Goal: Task Accomplishment & Management: Manage account settings

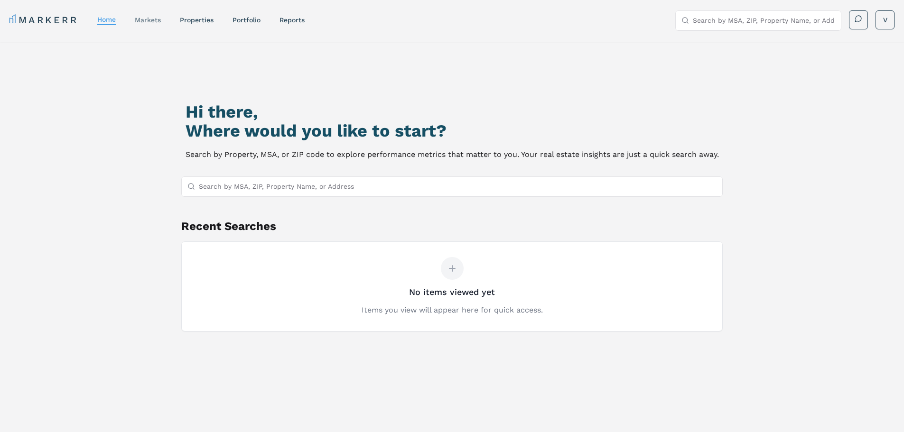
click at [158, 19] on link "markets" at bounding box center [148, 20] width 26 height 8
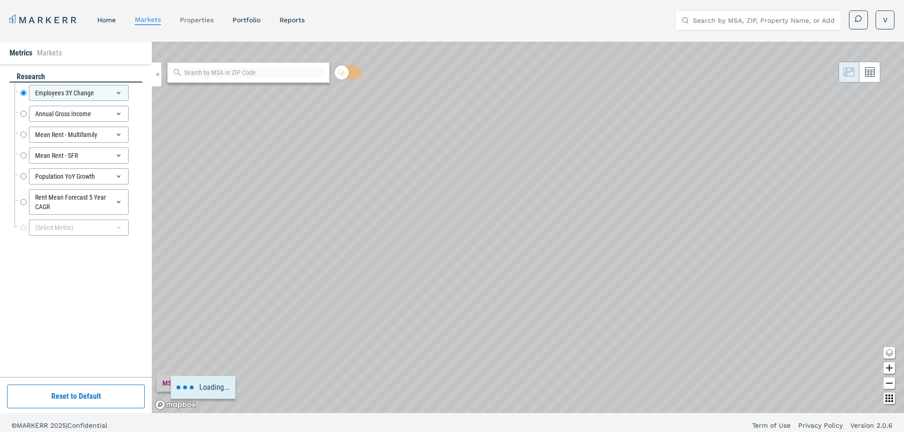
click at [199, 22] on link "properties" at bounding box center [197, 20] width 34 height 8
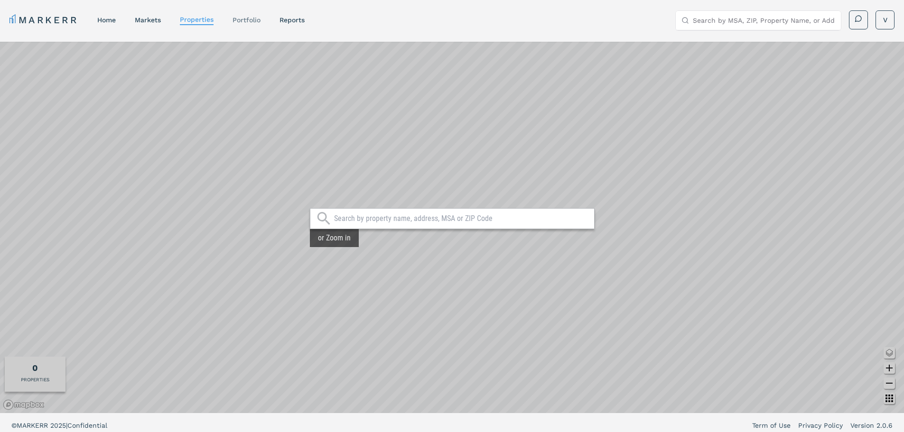
click at [248, 15] on div "Portfolio" at bounding box center [247, 19] width 28 height 9
click at [249, 21] on link "Portfolio" at bounding box center [247, 20] width 28 height 8
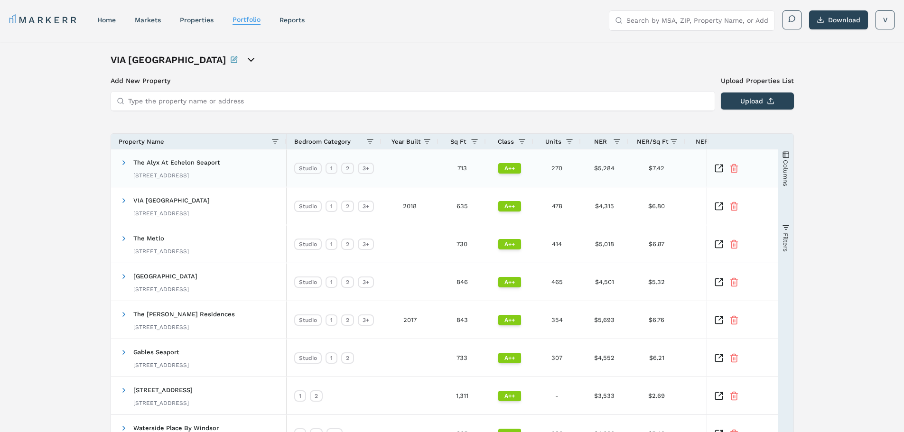
click at [613, 132] on div "Add New Property Upload Properties List Type the property name or address Uploa…" at bounding box center [452, 295] width 683 height 438
click at [614, 138] on span at bounding box center [617, 142] width 8 height 8
click at [608, 143] on div "NER" at bounding box center [600, 141] width 25 height 10
click at [599, 140] on span "NER" at bounding box center [594, 141] width 13 height 7
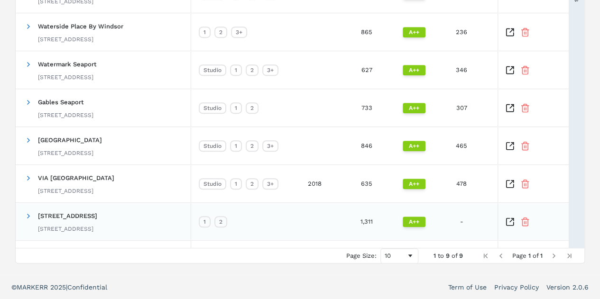
click at [28, 220] on span at bounding box center [29, 216] width 8 height 19
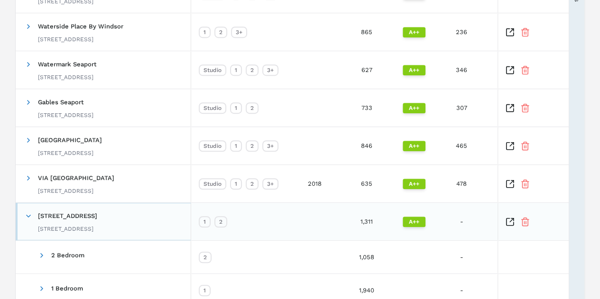
scroll to position [317, 0]
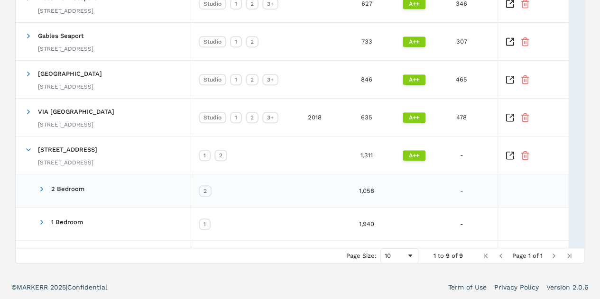
click at [33, 188] on span "2 Bedroom" at bounding box center [55, 191] width 61 height 22
click at [42, 187] on span at bounding box center [42, 190] width 8 height 8
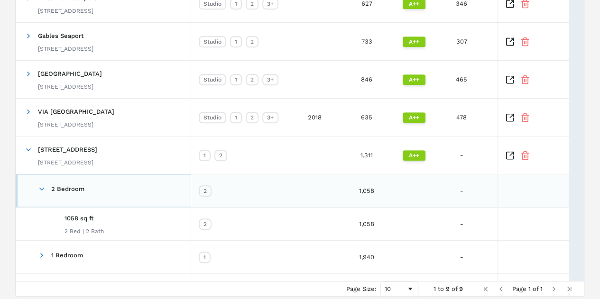
click at [42, 187] on span at bounding box center [42, 190] width 8 height 8
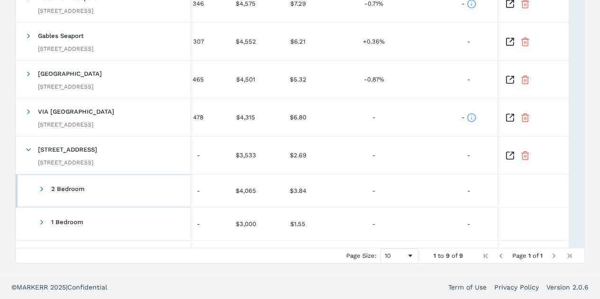
scroll to position [0, 264]
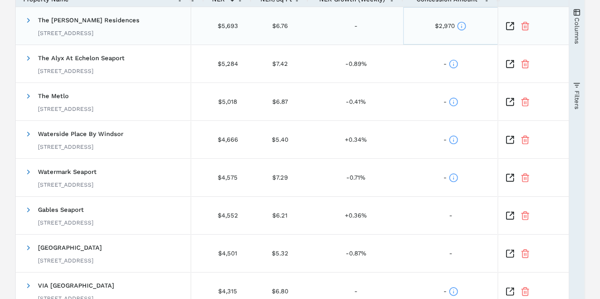
click at [464, 22] on icon at bounding box center [461, 25] width 9 height 9
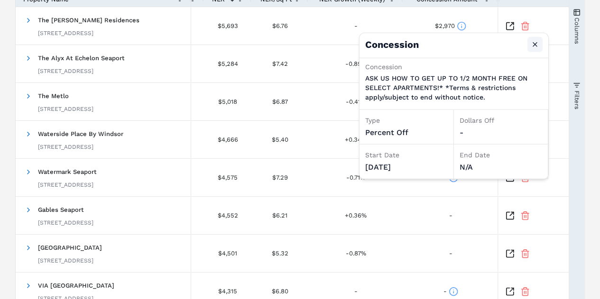
click at [535, 39] on button "Close" at bounding box center [535, 44] width 15 height 15
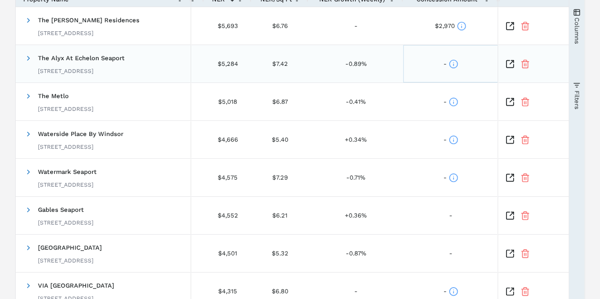
click at [451, 64] on icon at bounding box center [453, 63] width 9 height 9
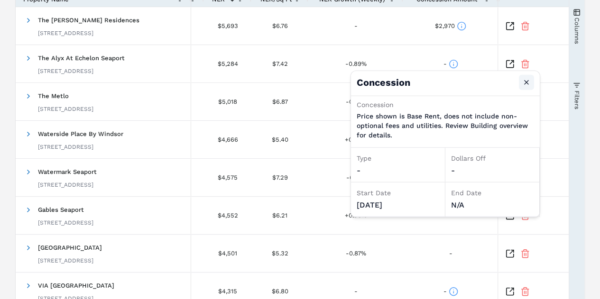
click at [527, 75] on button "Close" at bounding box center [526, 82] width 15 height 15
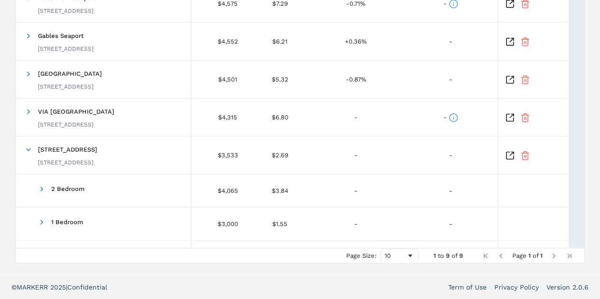
click at [599, 32] on div "VIA Seaport Residences Add New Property Upload Properties List Type the propert…" at bounding box center [300, 0] width 600 height 550
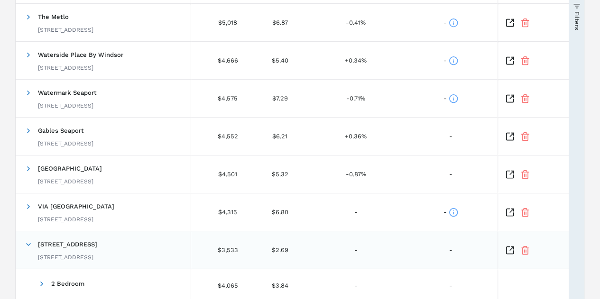
click at [28, 245] on span at bounding box center [29, 245] width 8 height 8
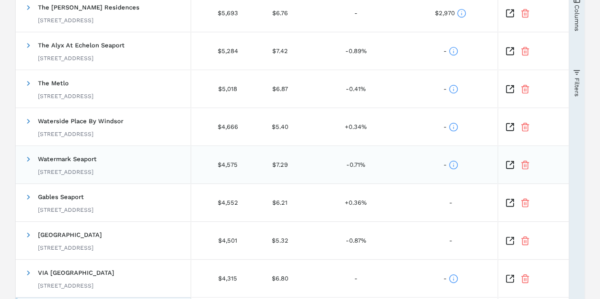
scroll to position [0, 0]
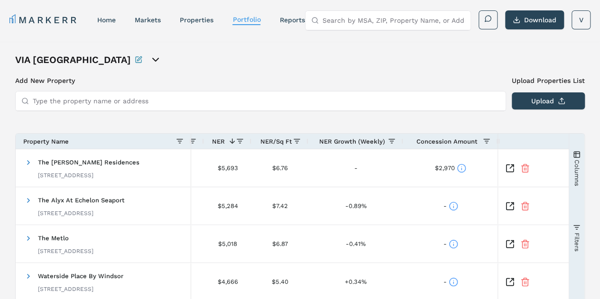
click at [120, 86] on div "Add New Property Upload Properties List Type the property name or address Upload" at bounding box center [300, 93] width 570 height 35
click at [121, 101] on input "Type the property name or address" at bounding box center [266, 101] width 467 height 19
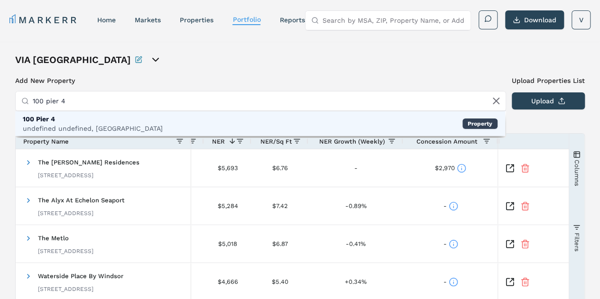
type input "100 pier 4"
click at [454, 122] on div "100 Pier 4 undefined undefined, Boston Property" at bounding box center [260, 124] width 490 height 25
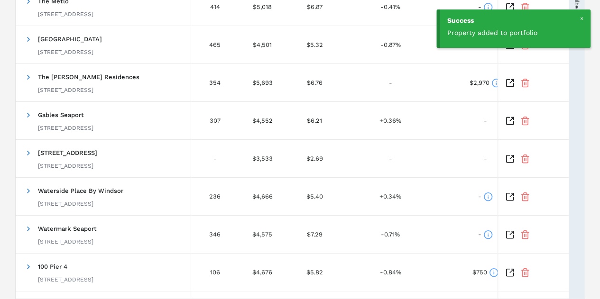
scroll to position [0, 281]
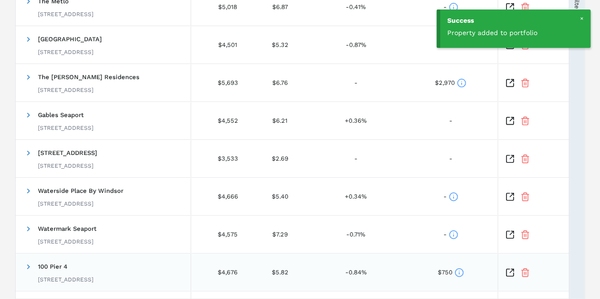
click at [457, 274] on icon at bounding box center [459, 272] width 9 height 9
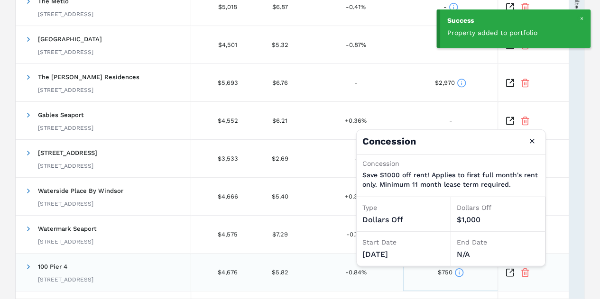
click at [457, 274] on icon at bounding box center [459, 272] width 9 height 9
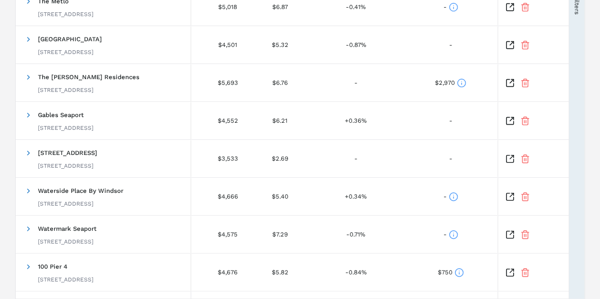
click at [571, 188] on div "Columns Filters" at bounding box center [576, 98] width 15 height 402
